Goal: Find specific page/section

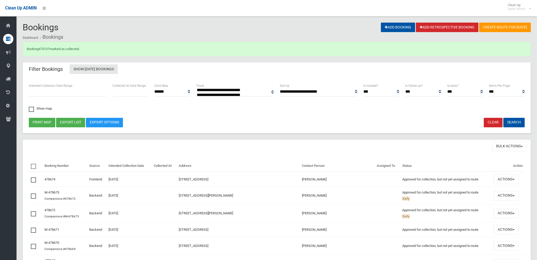
select select
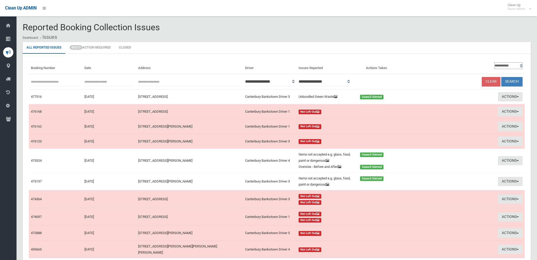
scroll to position [40, 0]
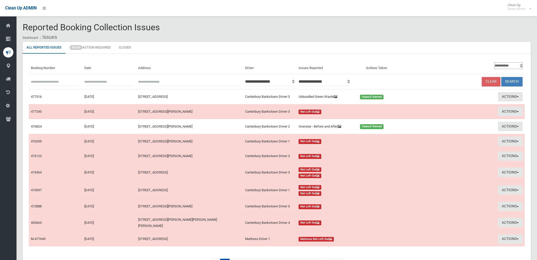
scroll to position [32, 0]
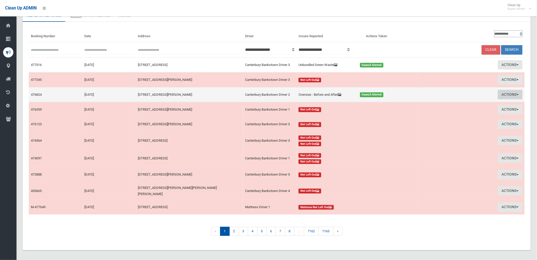
click at [508, 95] on button "Actions" at bounding box center [510, 95] width 25 height 10
click at [436, 105] on link "View Booking" at bounding box center [450, 105] width 61 height 9
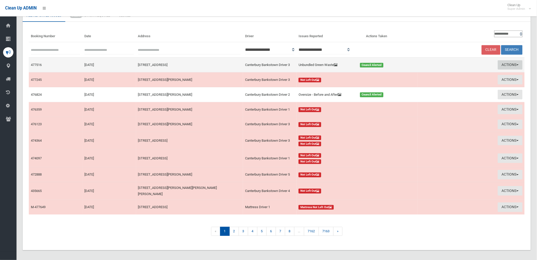
click at [510, 65] on button "Actions" at bounding box center [510, 65] width 25 height 10
click at [429, 75] on link "View Booking" at bounding box center [450, 75] width 61 height 9
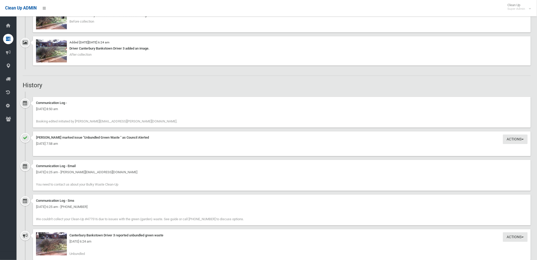
scroll to position [428, 0]
